Goal: Task Accomplishment & Management: Complete application form

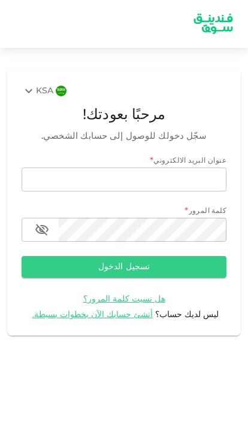
click at [59, 183] on input "email" at bounding box center [124, 180] width 205 height 24
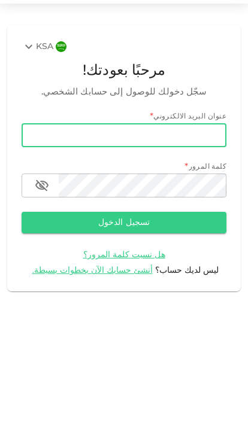
click at [193, 168] on input "email" at bounding box center [124, 180] width 205 height 24
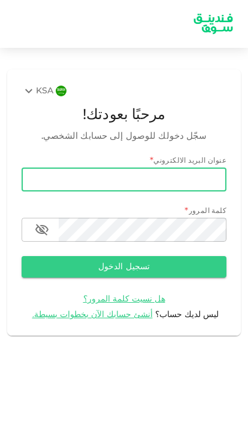
click at [205, 168] on input "email" at bounding box center [124, 180] width 205 height 24
paste input "[EMAIL_ADDRESS][DOMAIN_NAME]"
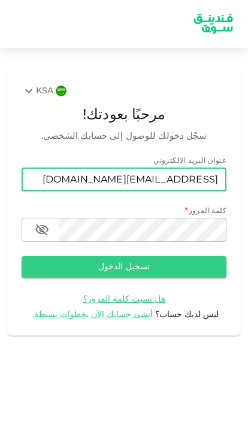
type input "[EMAIL_ADDRESS][DOMAIN_NAME]"
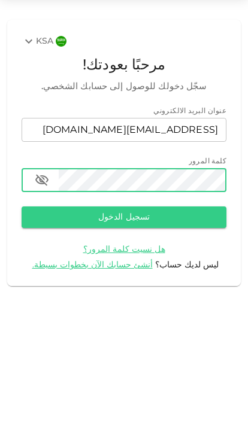
click at [186, 256] on button "تسجيل الدخول" at bounding box center [124, 267] width 205 height 22
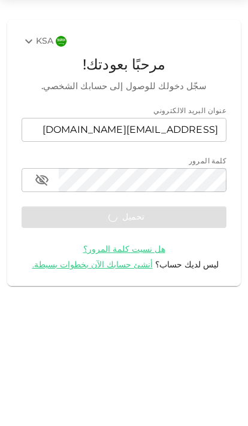
scroll to position [70, 0]
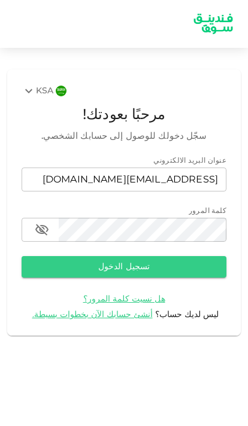
click at [31, 218] on div "password" at bounding box center [124, 230] width 205 height 24
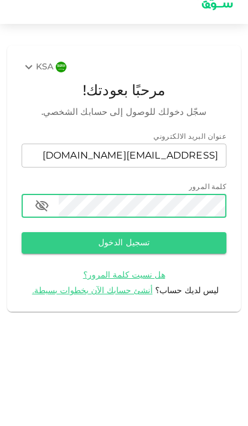
click at [39, 223] on icon "button" at bounding box center [42, 230] width 14 height 14
click at [163, 256] on button "تسجيل الدخول" at bounding box center [124, 267] width 205 height 22
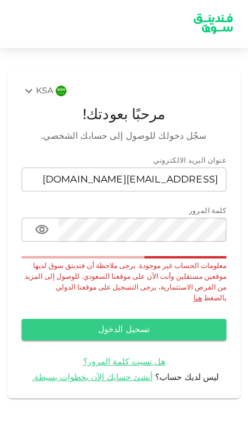
click at [68, 374] on span "أنشئ حسابك الآن بخطوات بسيطة." at bounding box center [92, 378] width 120 height 8
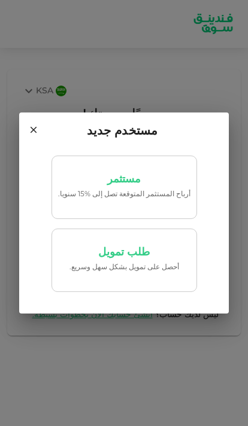
click at [93, 207] on link "مستثمر أرباح المستثمر المتوقعة تصل إلى %15 سنويا." at bounding box center [123, 187] width 145 height 63
